Goal: Transaction & Acquisition: Book appointment/travel/reservation

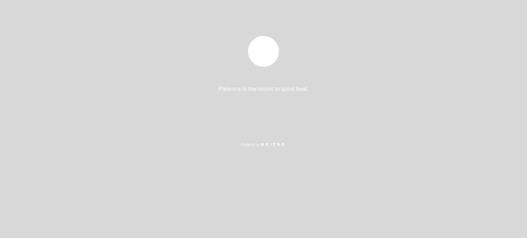
select select "pt"
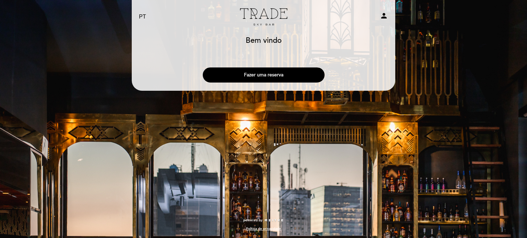
click at [273, 80] on button "Fazer uma reserva" at bounding box center [264, 75] width 122 height 15
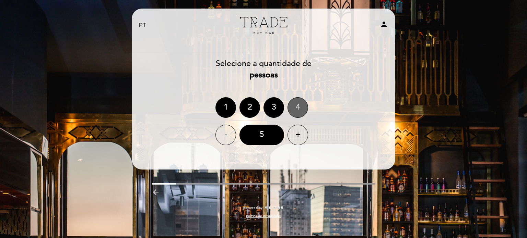
click at [299, 109] on div "4" at bounding box center [297, 107] width 21 height 21
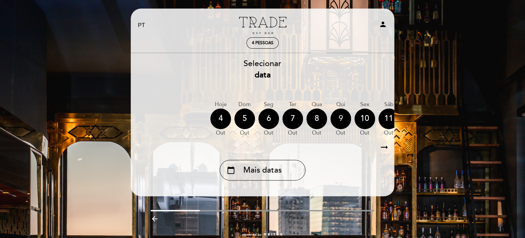
click at [336, 119] on div "9" at bounding box center [340, 119] width 21 height 21
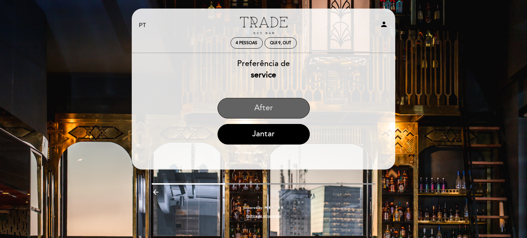
click at [256, 115] on button "After" at bounding box center [263, 108] width 92 height 21
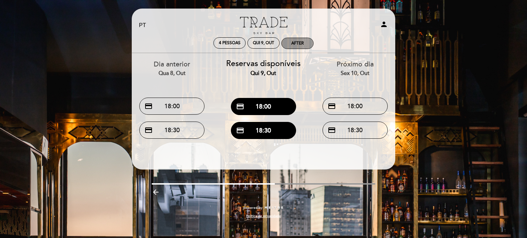
click at [302, 41] on div "After" at bounding box center [297, 43] width 12 height 5
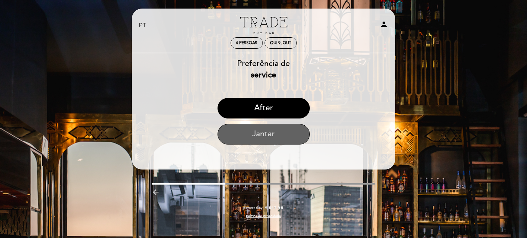
click at [264, 133] on button "Jantar" at bounding box center [263, 134] width 92 height 21
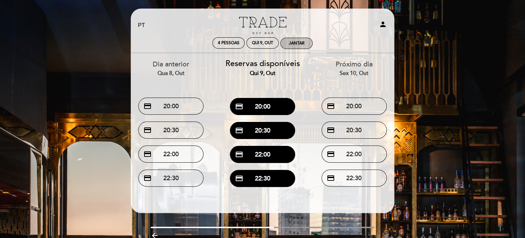
click at [300, 47] on div "Jantar" at bounding box center [297, 43] width 32 height 11
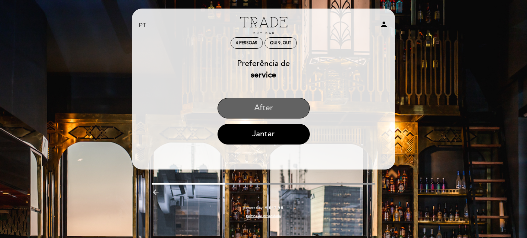
click at [262, 108] on button "After" at bounding box center [263, 108] width 92 height 21
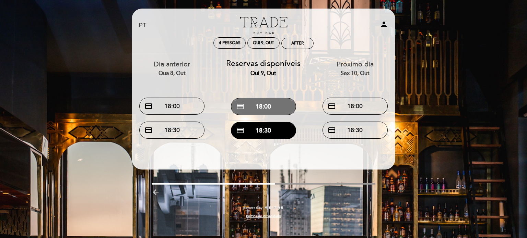
click at [262, 108] on button "credit_card 18:00" at bounding box center [263, 106] width 65 height 17
